Goal: Transaction & Acquisition: Obtain resource

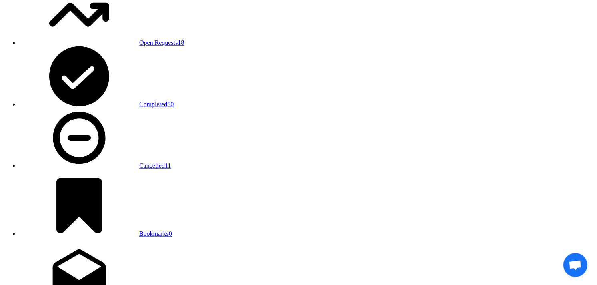
scroll to position [800, 0]
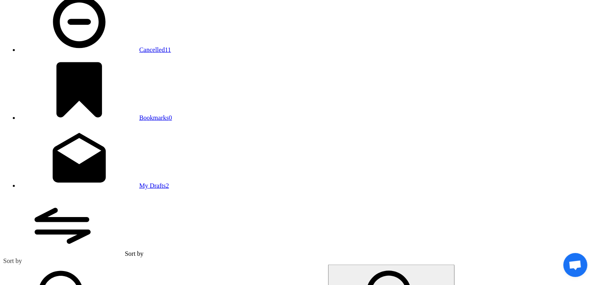
scroll to position [889, 0]
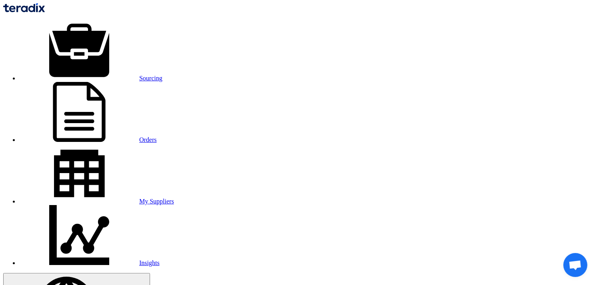
type input "ن"
type input "KAYAN"
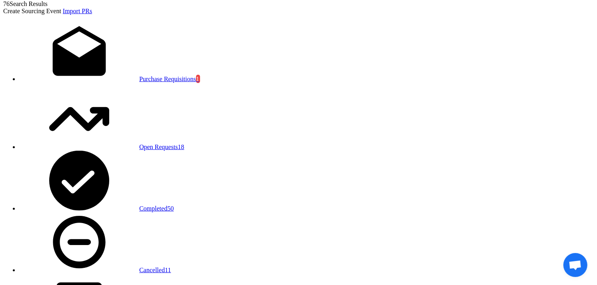
scroll to position [910, 0]
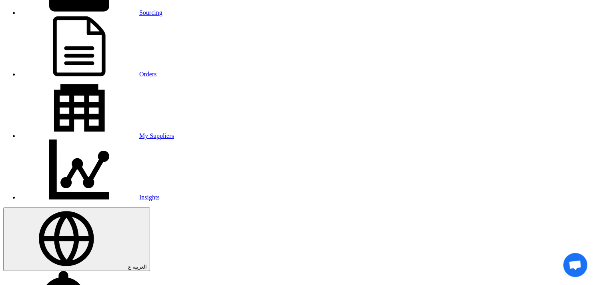
scroll to position [0, 0]
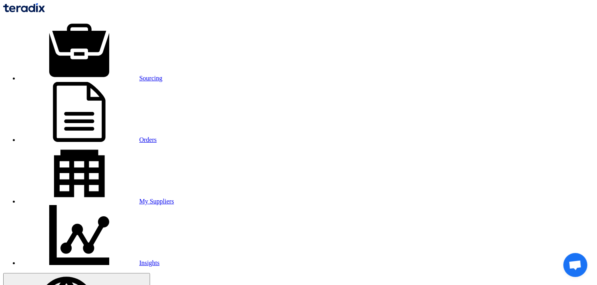
drag, startPoint x: 407, startPoint y: 89, endPoint x: 324, endPoint y: 86, distance: 83.3
click at [121, 75] on link "Sourcing" at bounding box center [90, 78] width 143 height 7
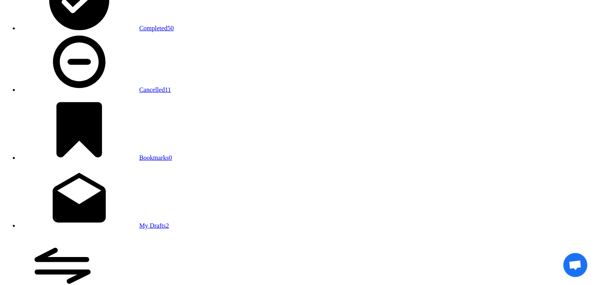
scroll to position [845, 0]
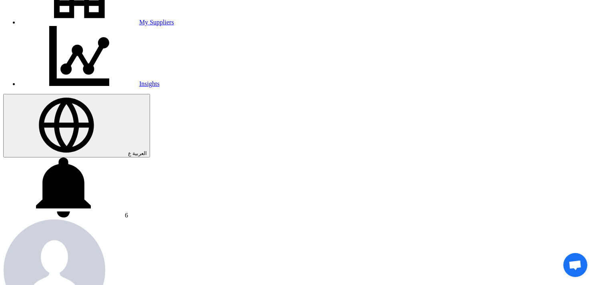
scroll to position [222, 0]
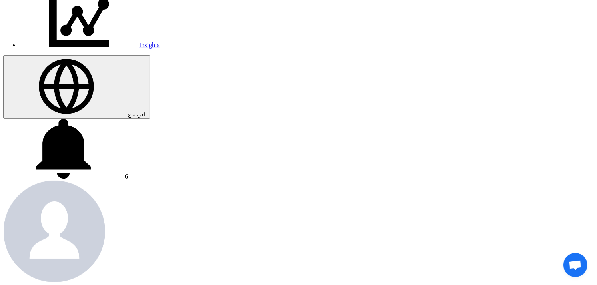
scroll to position [267, 0]
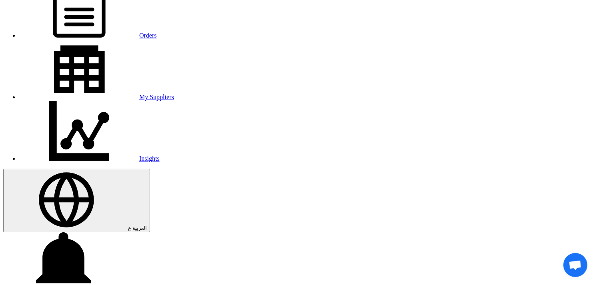
scroll to position [89, 0]
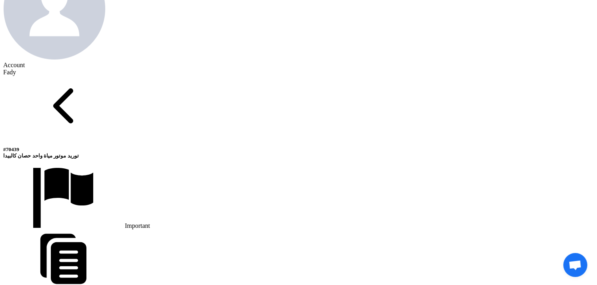
scroll to position [445, 0]
